Goal: Task Accomplishment & Management: Use online tool/utility

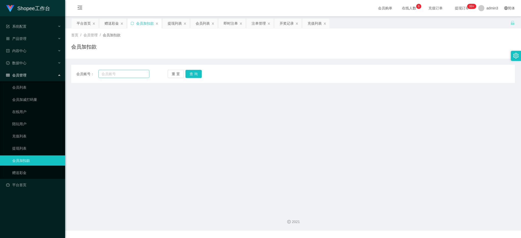
click at [115, 76] on input "text" at bounding box center [123, 74] width 51 height 8
type input "777"
click at [188, 75] on button "查 询" at bounding box center [193, 74] width 16 height 8
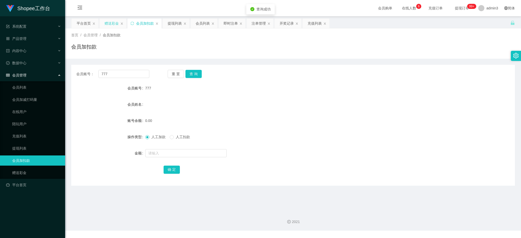
click at [110, 27] on div "赠送彩金" at bounding box center [112, 24] width 14 height 10
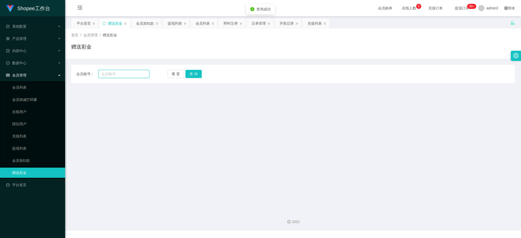
click at [115, 72] on input "text" at bounding box center [123, 74] width 51 height 8
paste input "777"
type input "777"
click at [191, 76] on button "查 询" at bounding box center [193, 74] width 16 height 8
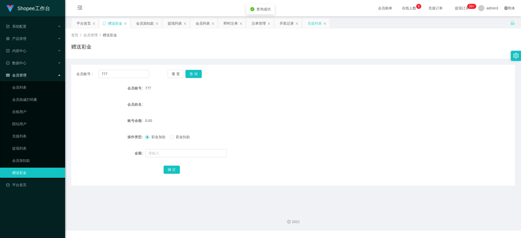
click at [316, 24] on div "充值列表" at bounding box center [314, 24] width 14 height 10
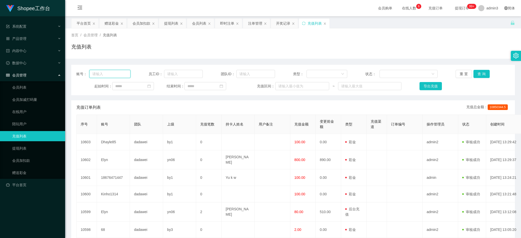
drag, startPoint x: 103, startPoint y: 72, endPoint x: 116, endPoint y: 76, distance: 13.0
click at [103, 72] on input "text" at bounding box center [109, 74] width 41 height 8
paste input "777"
type input "777"
drag, startPoint x: 476, startPoint y: 72, endPoint x: 476, endPoint y: 75, distance: 3.1
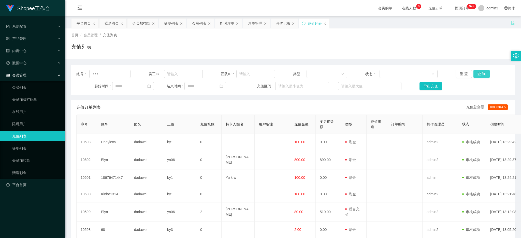
click at [476, 72] on button "查 询" at bounding box center [481, 74] width 16 height 8
